Goal: Transaction & Acquisition: Purchase product/service

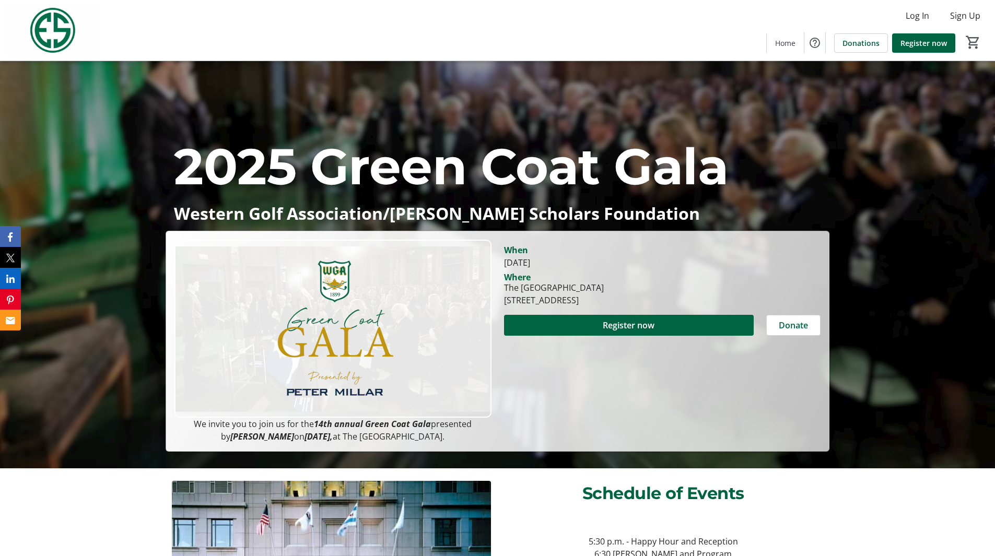
scroll to position [104, 0]
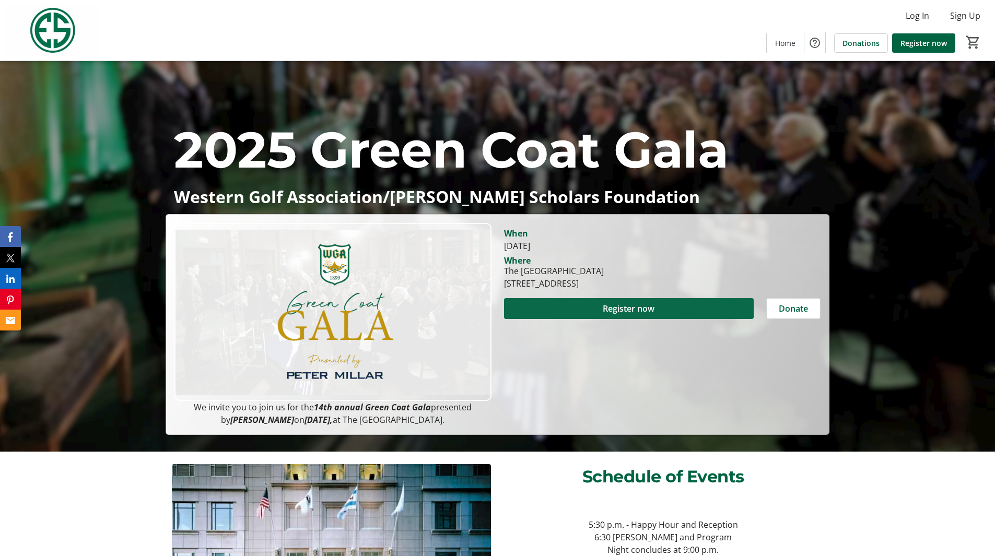
click at [636, 305] on span "Register now" at bounding box center [629, 308] width 52 height 13
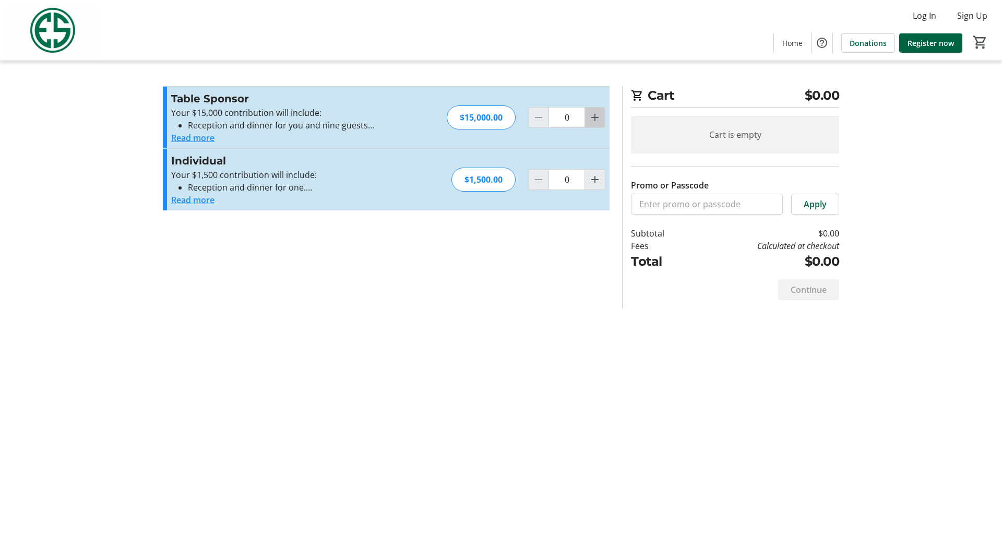
click at [597, 115] on mat-icon "Increment by one" at bounding box center [595, 117] width 13 height 13
type input "1"
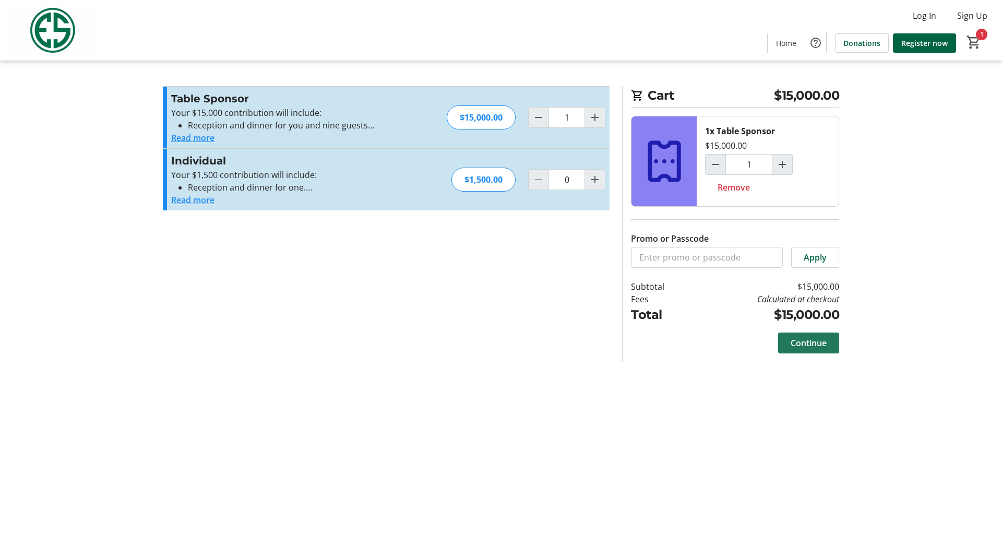
click at [803, 340] on span "Continue" at bounding box center [809, 343] width 36 height 13
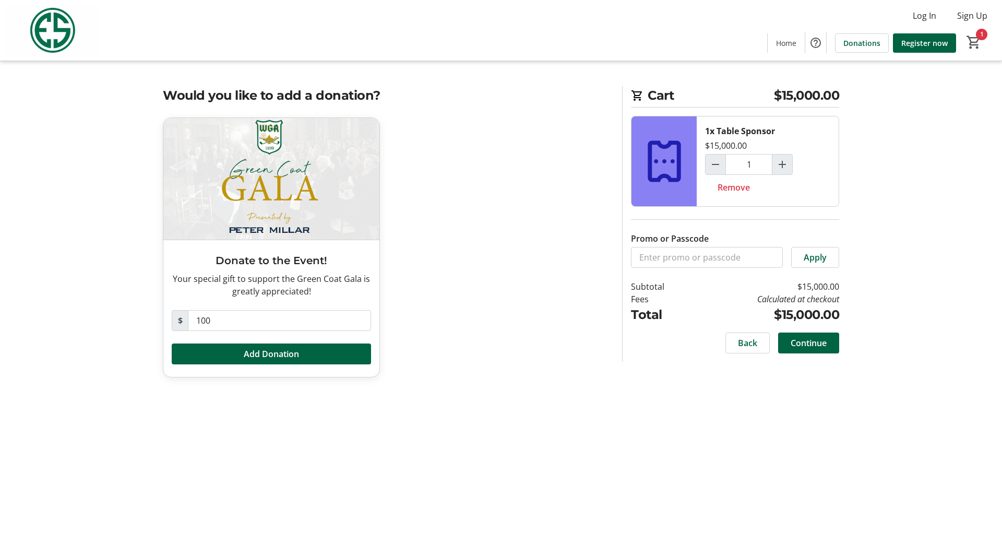
click at [178, 322] on span "$" at bounding box center [180, 320] width 17 height 21
drag, startPoint x: 234, startPoint y: 318, endPoint x: 168, endPoint y: 319, distance: 66.3
click at [168, 319] on div "Donate to the Event! Your special gift to support the Green Coat Gala is greatl…" at bounding box center [271, 308] width 216 height 137
click at [445, 286] on div "Donate to the Event! Your special gift to support the Green Coat Gala is greatl…" at bounding box center [386, 253] width 459 height 273
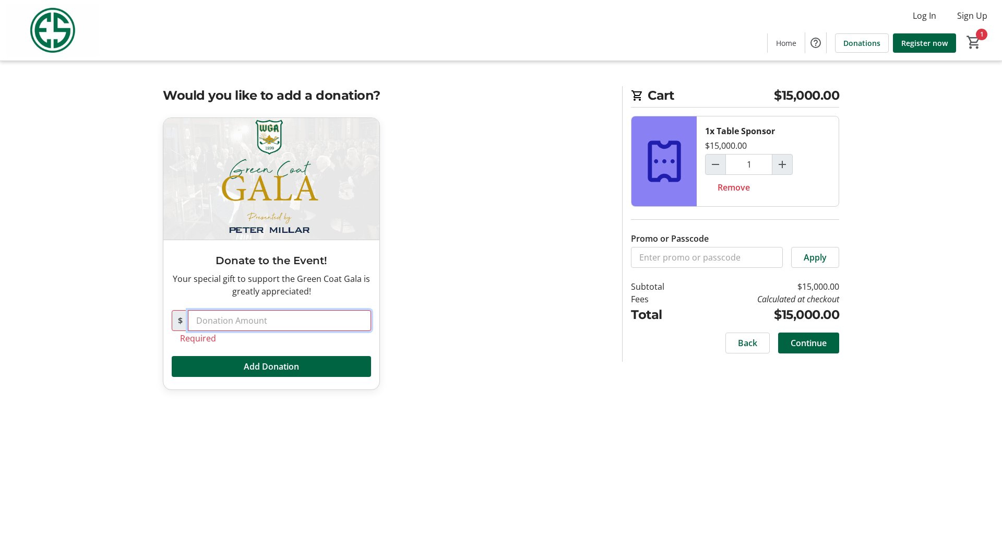
click at [264, 322] on input "text" at bounding box center [279, 320] width 183 height 21
type input "0"
click at [465, 353] on div "Donate to the Event! Your special gift to support the Green Coat Gala is greatl…" at bounding box center [386, 259] width 459 height 285
click at [816, 344] on span "Continue" at bounding box center [809, 343] width 36 height 13
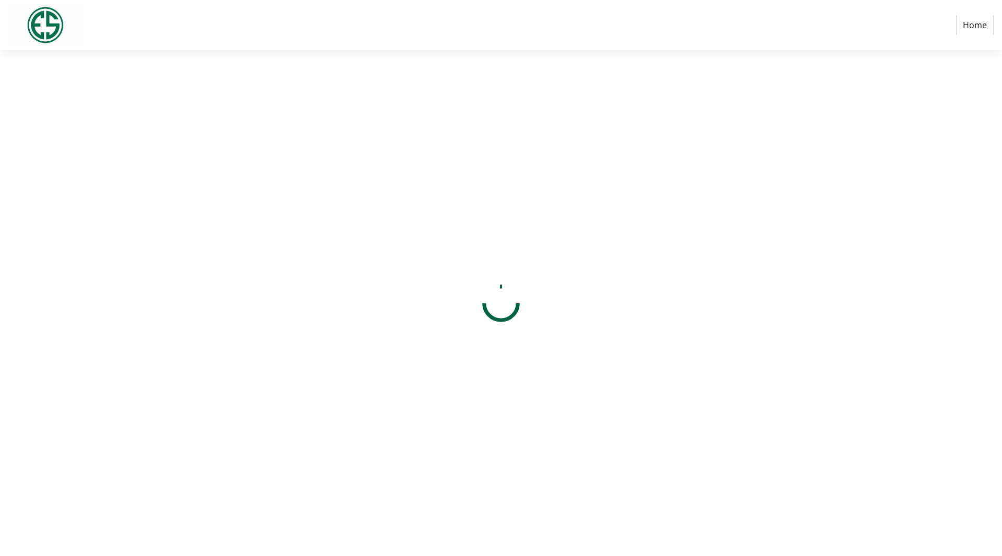
select select "US"
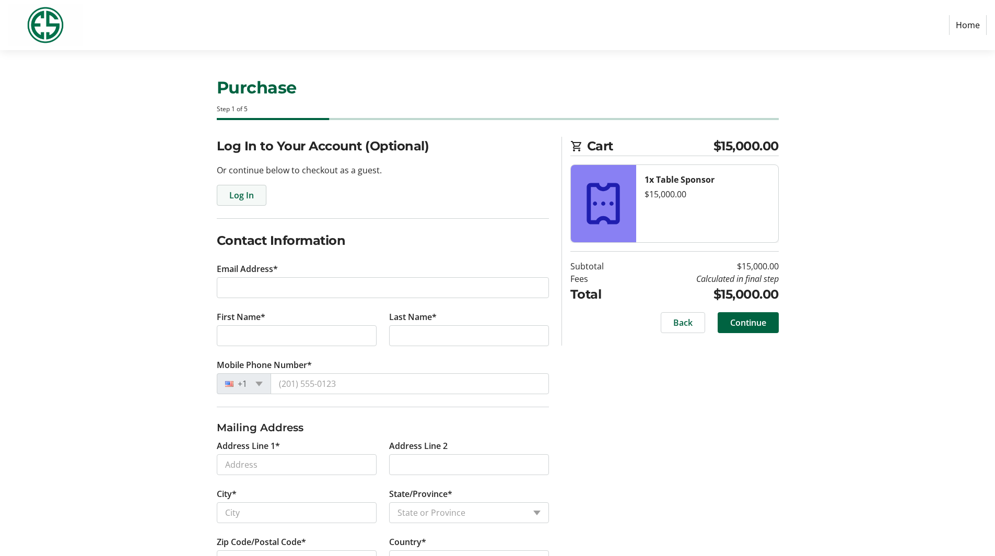
click at [249, 188] on span "button" at bounding box center [241, 195] width 49 height 25
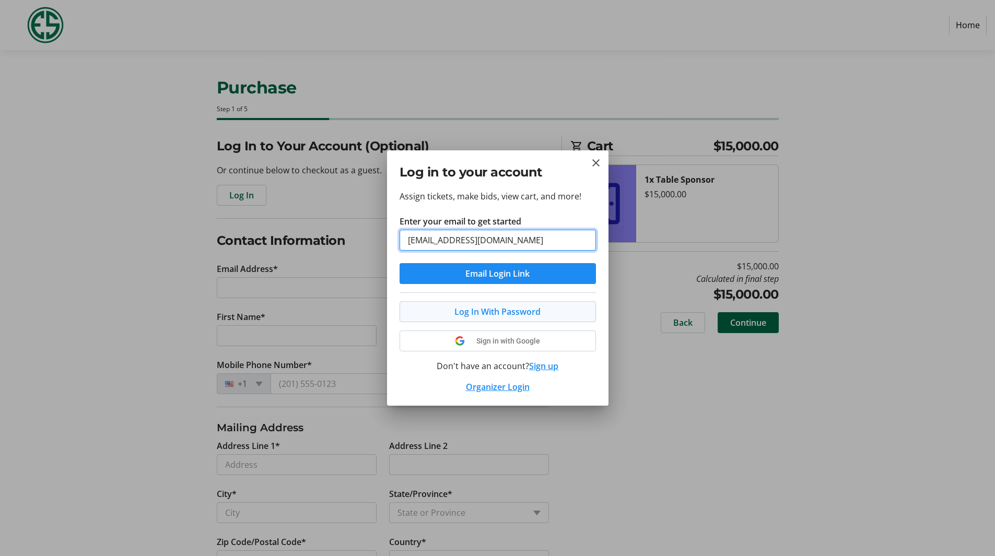
type input "[EMAIL_ADDRESS][DOMAIN_NAME]"
click at [478, 311] on span "Log In With Password" at bounding box center [497, 311] width 86 height 13
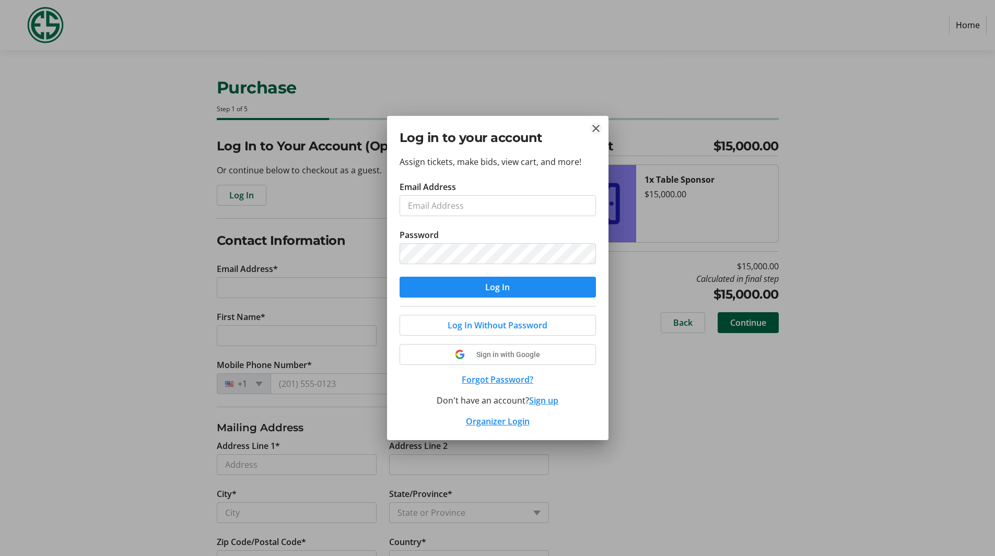
click at [598, 131] on mat-icon "Close" at bounding box center [595, 128] width 13 height 13
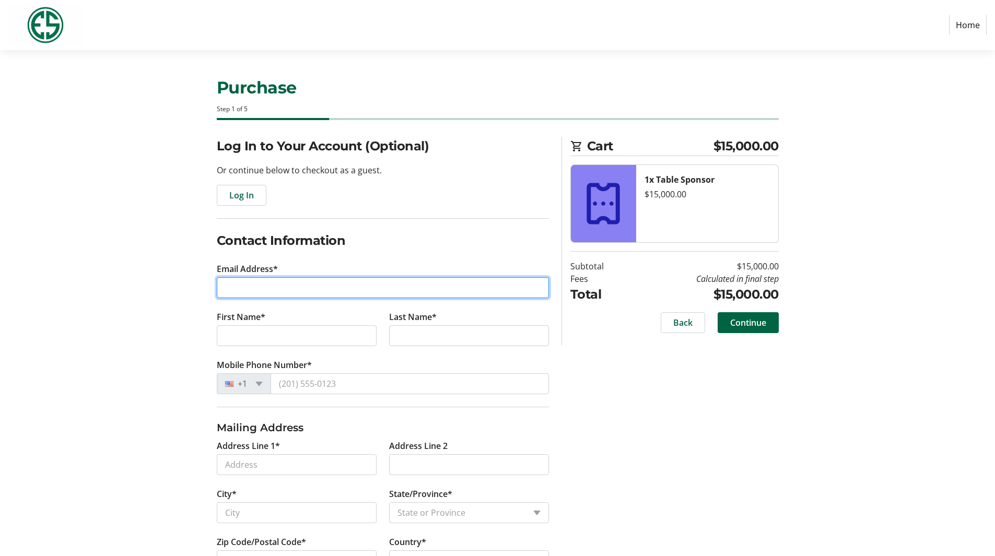
click at [258, 290] on input "Email Address*" at bounding box center [383, 287] width 332 height 21
type input "[EMAIL_ADDRESS][DOMAIN_NAME]"
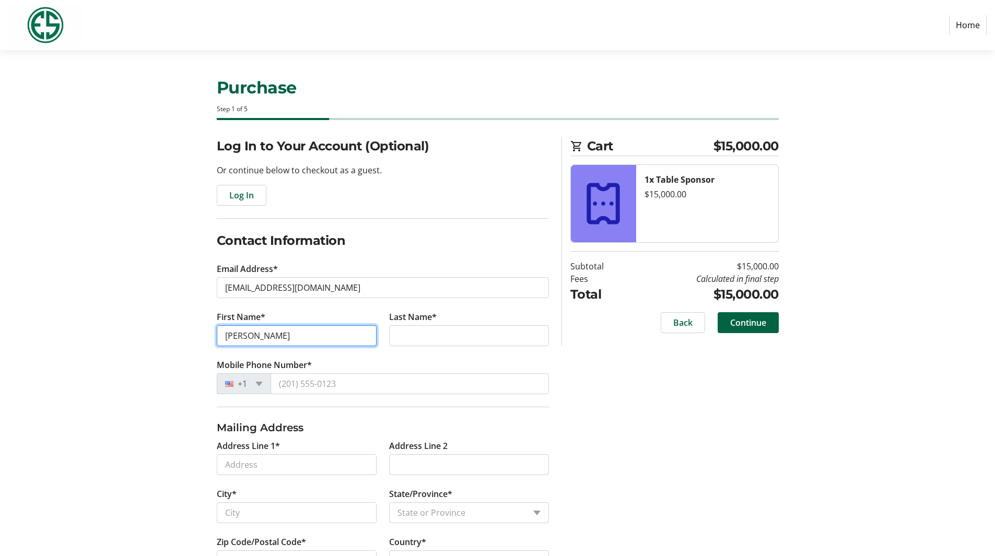
type input "[PERSON_NAME]"
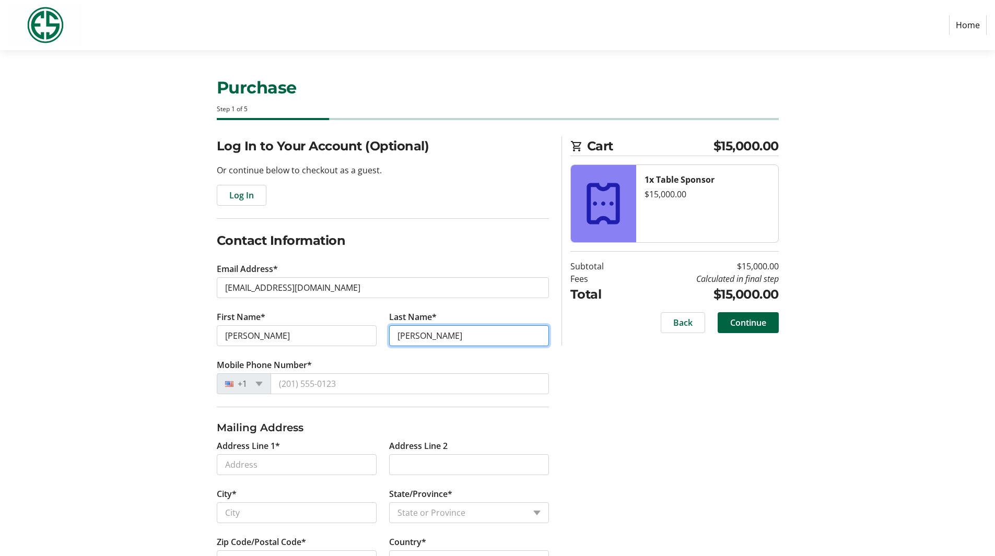
type input "[PERSON_NAME]"
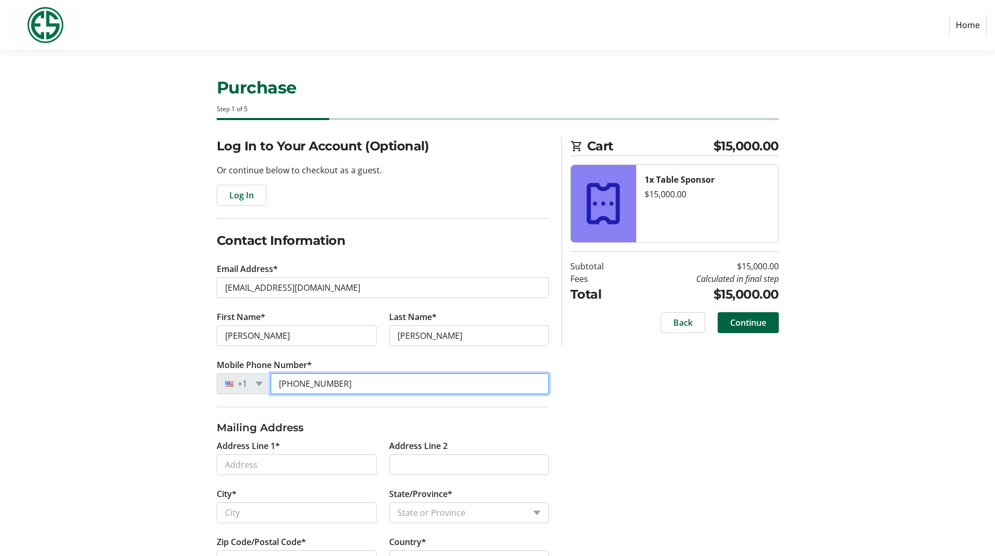
type input "[PHONE_NUMBER]"
type input "[STREET_ADDRESS]"
type input "Elmhurst"
select select "IL"
type input "60126"
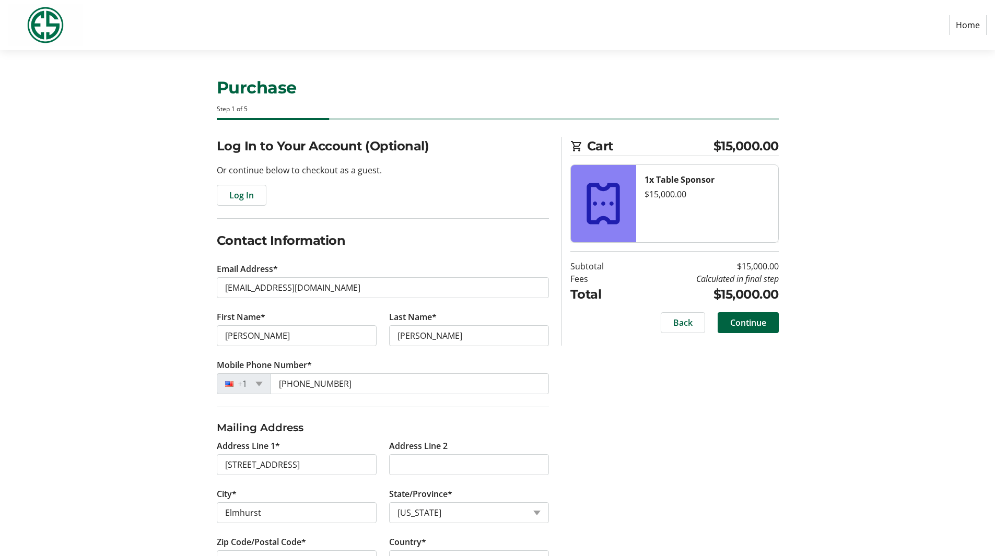
click at [153, 469] on div "Log In to Your Account (Optional) Or continue below to checkout as a guest. Log…" at bounding box center [497, 366] width 689 height 459
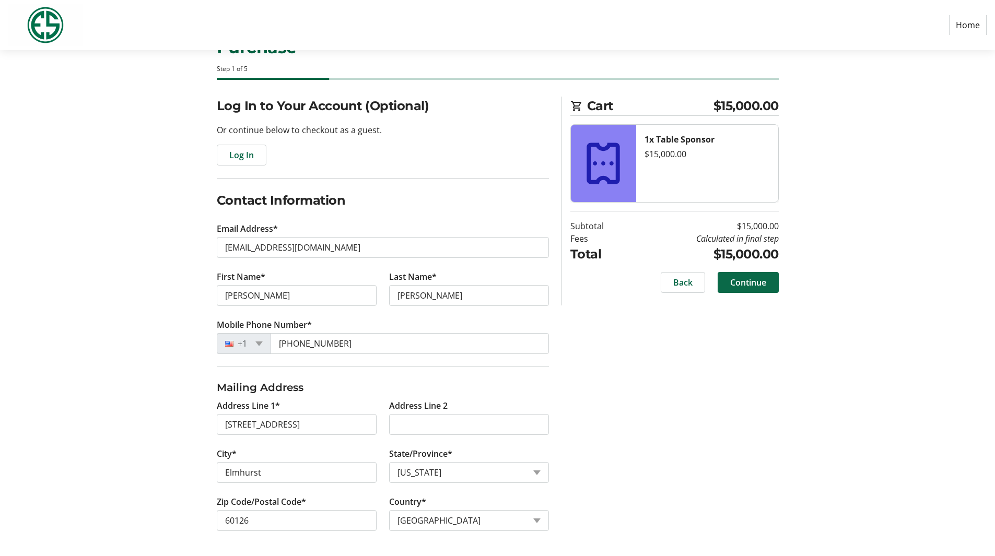
click at [759, 281] on span "Continue" at bounding box center [748, 282] width 36 height 13
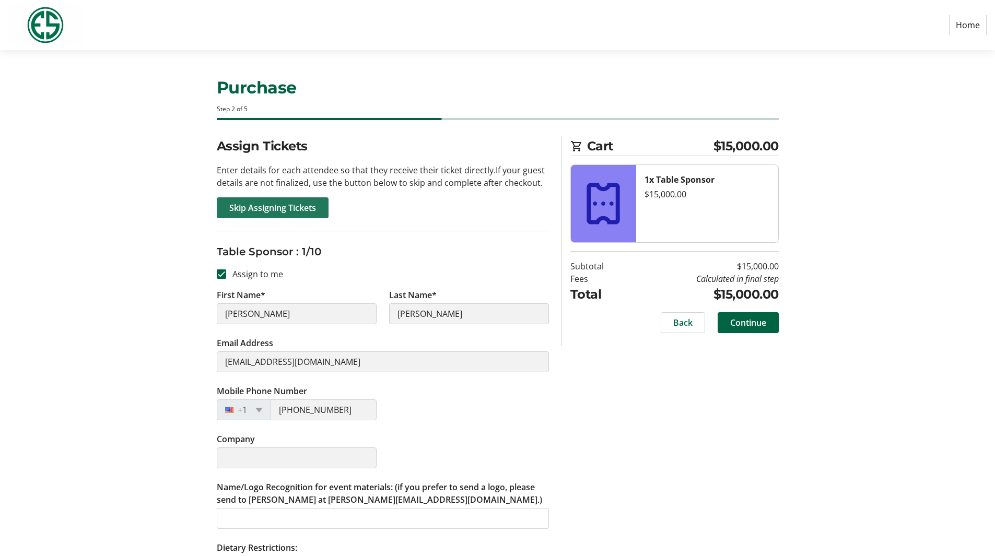
click at [280, 206] on span "Skip Assigning Tickets" at bounding box center [272, 208] width 87 height 13
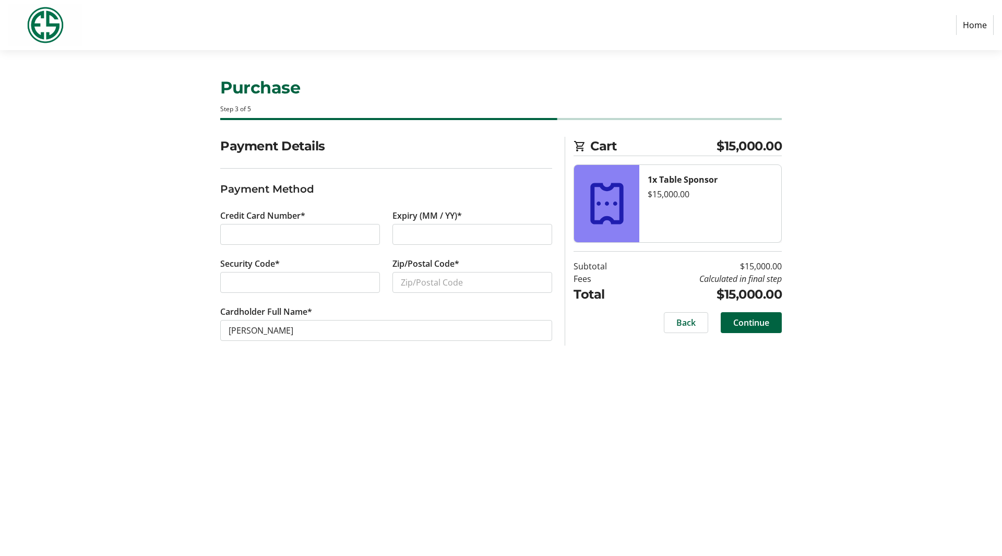
click at [432, 227] on div at bounding box center [473, 234] width 160 height 21
click at [421, 281] on input "Zip/Postal Code*" at bounding box center [473, 282] width 160 height 21
type input "60126"
drag, startPoint x: 246, startPoint y: 328, endPoint x: 231, endPoint y: 328, distance: 15.1
click at [231, 328] on input "[PERSON_NAME]" at bounding box center [386, 330] width 332 height 21
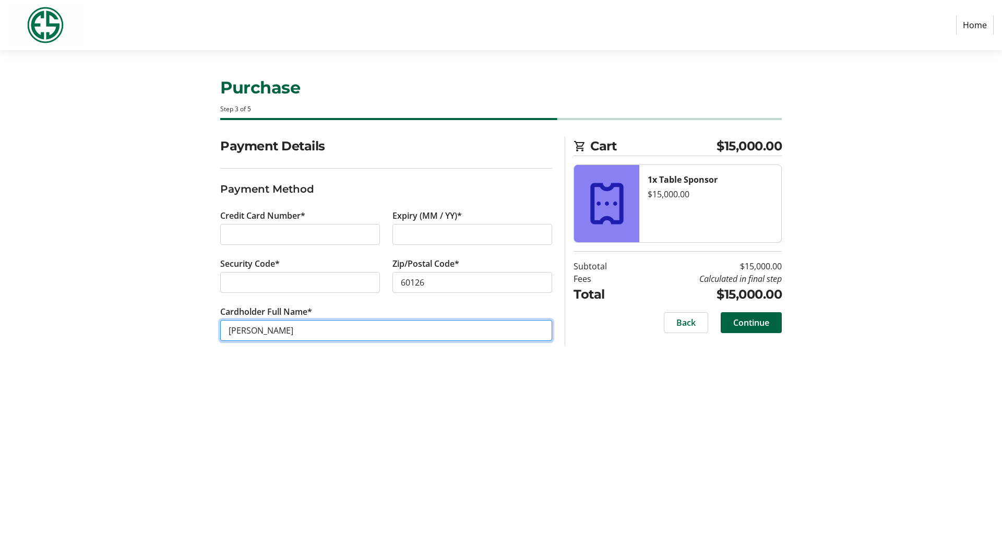
type input "[PERSON_NAME]"
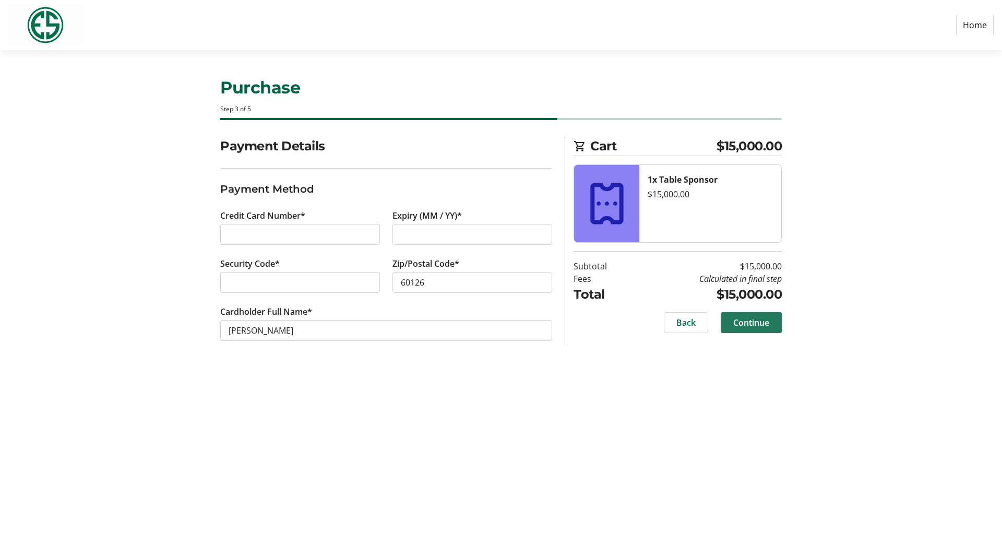
click at [745, 323] on span "Continue" at bounding box center [752, 322] width 36 height 13
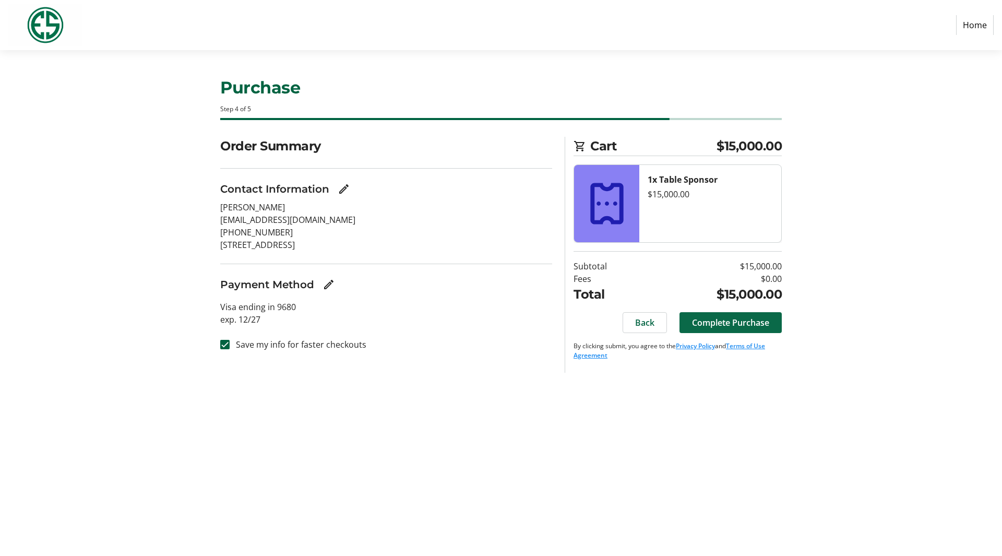
click at [729, 321] on span "Complete Purchase" at bounding box center [730, 322] width 77 height 13
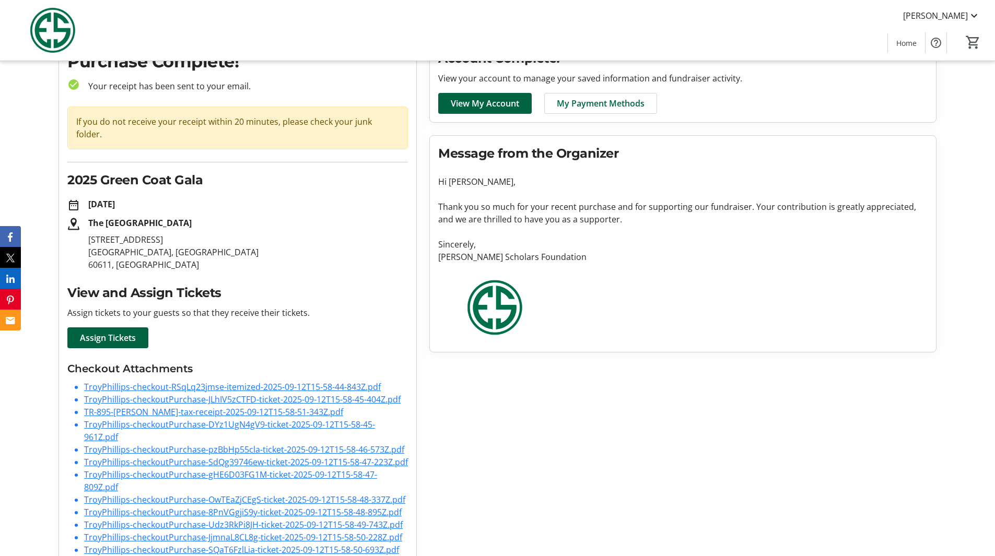
scroll to position [55, 0]
